Goal: Task Accomplishment & Management: Complete application form

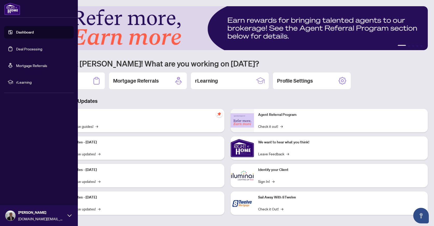
click at [20, 50] on link "Deal Processing" at bounding box center [29, 48] width 26 height 5
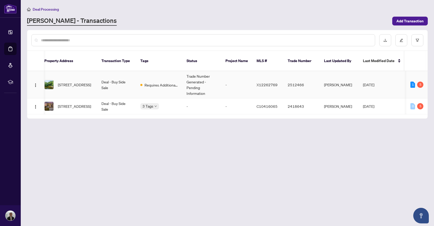
scroll to position [0, 19]
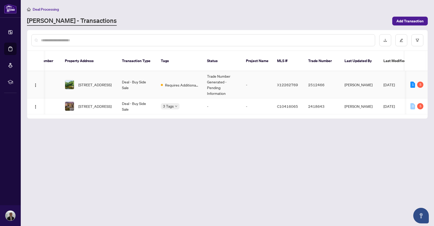
click at [151, 79] on td "Deal - Buy Side Sale" at bounding box center [137, 84] width 39 height 27
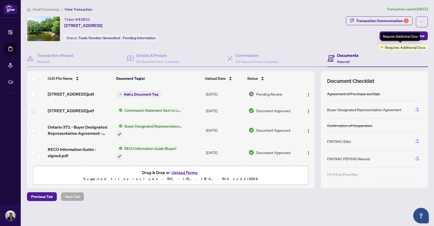
click at [395, 48] on span "Requires Additional Docs" at bounding box center [405, 47] width 41 height 6
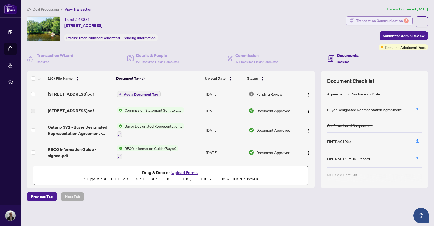
click at [381, 19] on div "Transaction Communication 5" at bounding box center [383, 21] width 52 height 8
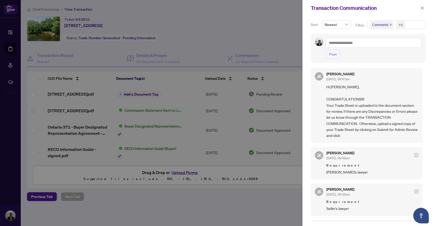
click at [284, 62] on div at bounding box center [217, 113] width 434 height 226
click at [229, 97] on div at bounding box center [217, 113] width 434 height 226
click at [421, 10] on span "button" at bounding box center [423, 8] width 4 height 8
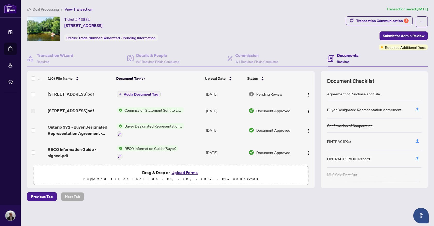
click at [335, 56] on div "Documents Required" at bounding box center [343, 58] width 31 height 12
click at [367, 21] on div "Transaction Communication 5" at bounding box center [383, 21] width 52 height 8
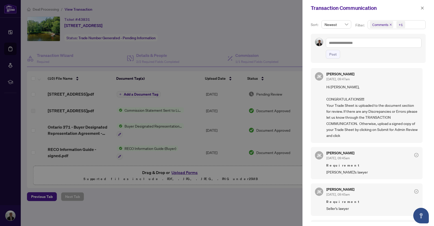
click at [289, 21] on div at bounding box center [217, 113] width 434 height 226
click at [273, 33] on div at bounding box center [217, 113] width 434 height 226
click at [245, 98] on div at bounding box center [217, 113] width 434 height 226
click at [423, 10] on icon "close" at bounding box center [423, 8] width 4 height 4
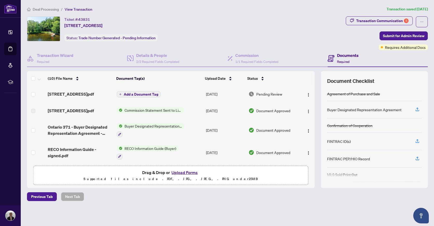
click at [342, 56] on h4 "Documents" at bounding box center [348, 55] width 22 height 6
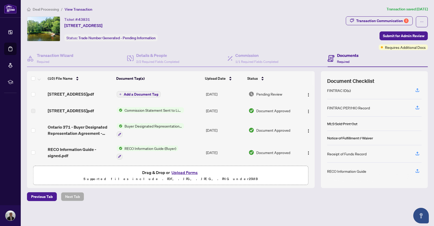
scroll to position [51, 0]
click at [308, 93] on img "button" at bounding box center [309, 95] width 4 height 4
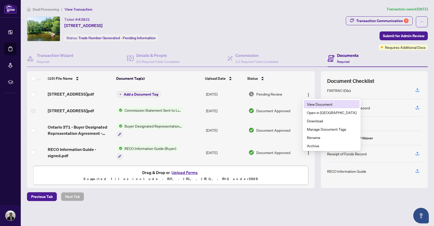
click at [311, 106] on span "View Document" at bounding box center [332, 104] width 50 height 6
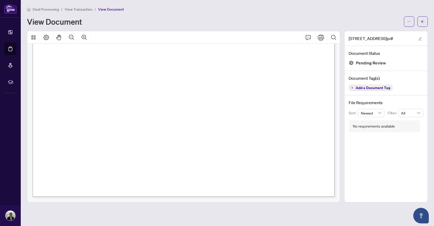
scroll to position [138, 0]
click at [318, 36] on button "Print" at bounding box center [321, 37] width 12 height 12
click at [320, 39] on icon "Print" at bounding box center [321, 37] width 6 height 6
click at [322, 42] on button "Print" at bounding box center [321, 37] width 12 height 12
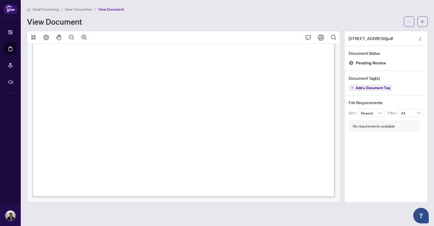
click at [258, 89] on div "Page 1" at bounding box center [320, 177] width 576 height 745
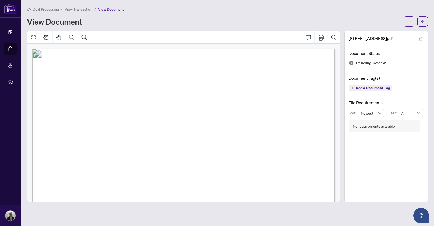
scroll to position [0, 0]
click at [421, 38] on icon "edit" at bounding box center [420, 38] width 3 height 3
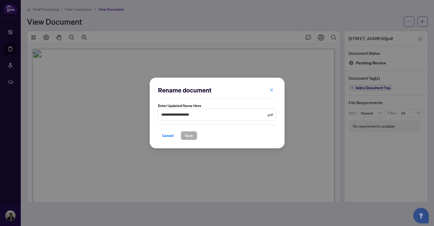
click at [421, 38] on div "**********" at bounding box center [217, 113] width 434 height 226
click at [410, 55] on div "**********" at bounding box center [217, 113] width 434 height 226
click at [273, 92] on icon "close" at bounding box center [272, 90] width 4 height 4
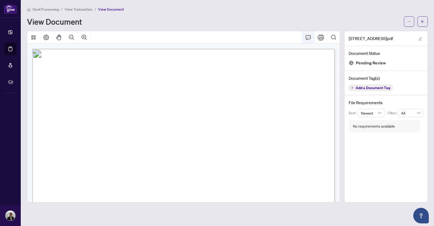
click at [310, 38] on icon "Comment" at bounding box center [308, 37] width 5 height 5
click at [320, 40] on button "Print" at bounding box center [321, 37] width 12 height 12
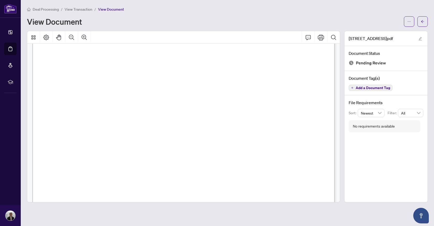
scroll to position [122, 0]
click at [74, 36] on icon "Zoom Out" at bounding box center [72, 37] width 6 height 6
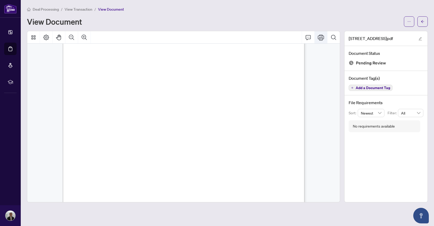
click at [318, 37] on icon "Print" at bounding box center [321, 38] width 6 height 6
click at [323, 39] on icon "Print" at bounding box center [321, 38] width 6 height 6
click at [427, 22] on button "button" at bounding box center [423, 21] width 10 height 10
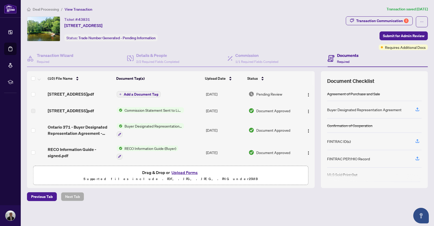
drag, startPoint x: 147, startPoint y: 95, endPoint x: 174, endPoint y: 96, distance: 27.3
click at [174, 96] on td "Add a Document Tag" at bounding box center [159, 94] width 89 height 17
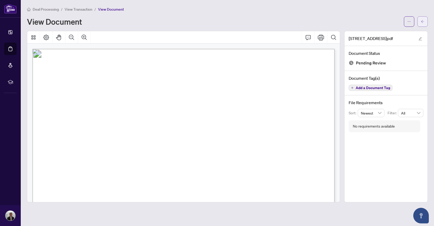
click at [425, 19] on button "button" at bounding box center [423, 21] width 10 height 10
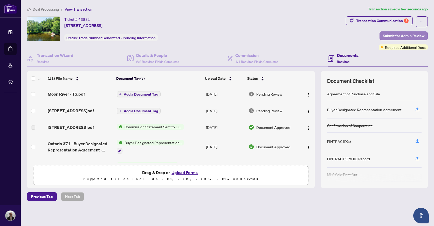
click at [392, 35] on span "Submit for Admin Review" at bounding box center [404, 36] width 42 height 8
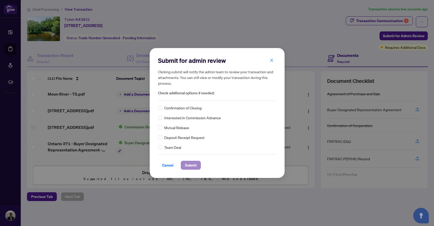
click at [194, 163] on span "Submit" at bounding box center [191, 165] width 12 height 8
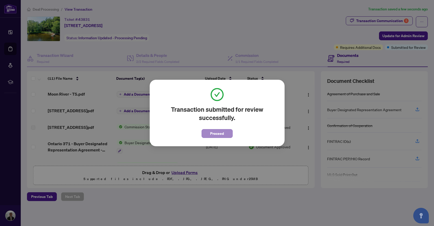
click at [221, 132] on span "Proceed" at bounding box center [217, 133] width 14 height 8
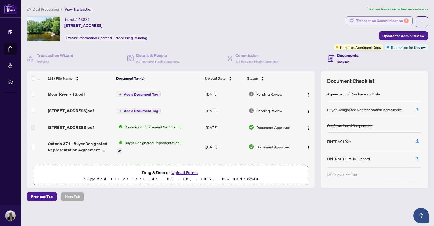
click at [390, 21] on div "Transaction Communication 5" at bounding box center [383, 21] width 52 height 8
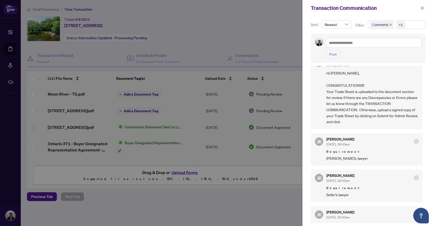
scroll to position [16, 0]
click at [257, 61] on div at bounding box center [217, 113] width 434 height 226
click at [359, 109] on span "Hi Dustin, CONGRATULATIONS!!!! Your Trade Sheet is uploaded to the document sec…" at bounding box center [373, 96] width 92 height 55
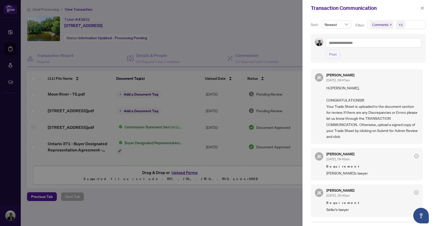
scroll to position [0, 0]
click at [322, 77] on span "JK" at bounding box center [319, 77] width 8 height 8
click at [108, 194] on div at bounding box center [217, 113] width 434 height 226
click at [419, 8] on button "button" at bounding box center [422, 8] width 7 height 6
